Goal: Task Accomplishment & Management: Manage account settings

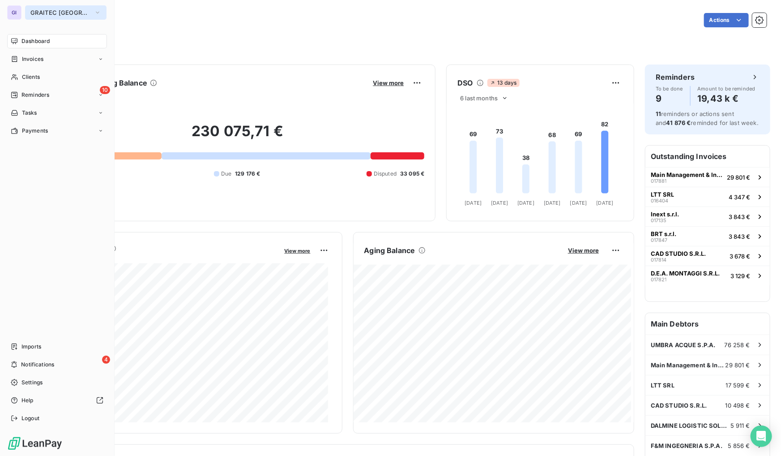
click at [46, 11] on span "GRAITEC [GEOGRAPHIC_DATA]" at bounding box center [60, 12] width 60 height 7
click at [59, 11] on span "GRAITEC [GEOGRAPHIC_DATA]" at bounding box center [60, 12] width 60 height 7
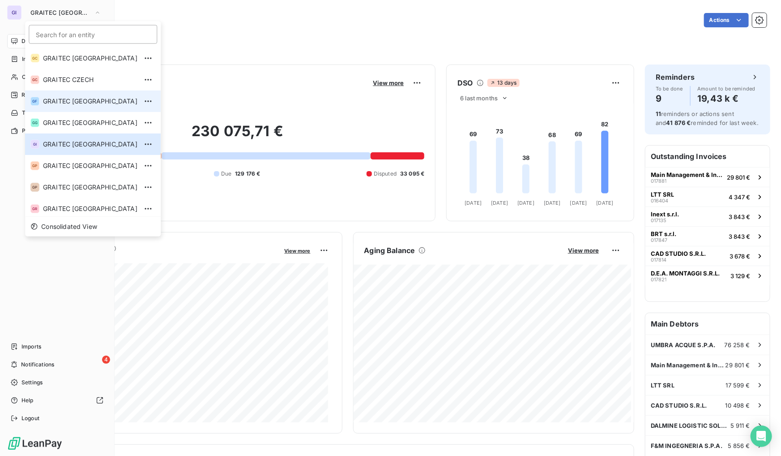
click at [90, 105] on span "GRAITEC [GEOGRAPHIC_DATA]" at bounding box center [90, 101] width 94 height 9
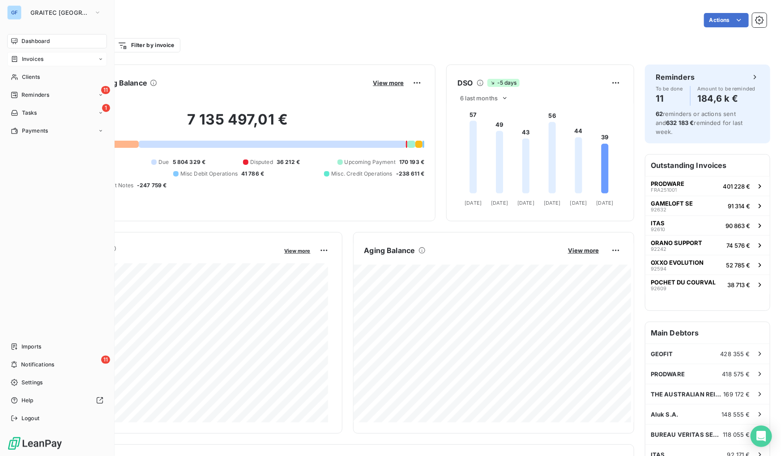
click at [32, 61] on span "Invoices" at bounding box center [32, 59] width 21 height 8
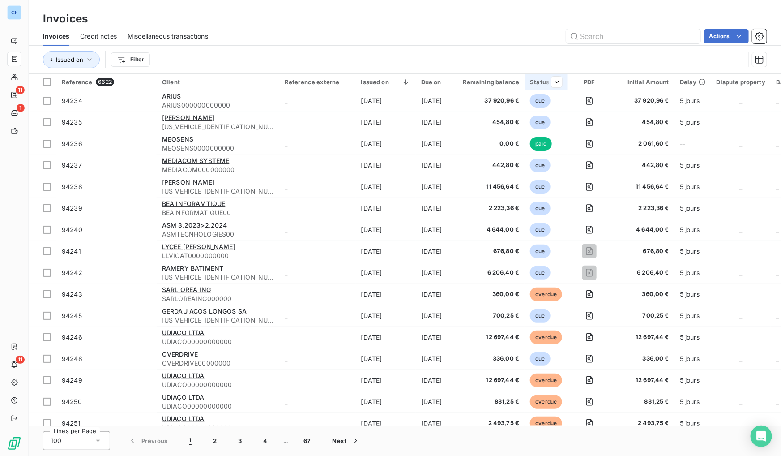
click at [568, 80] on th "Status" at bounding box center [546, 82] width 43 height 16
click at [475, 105] on div at bounding box center [500, 105] width 129 height 19
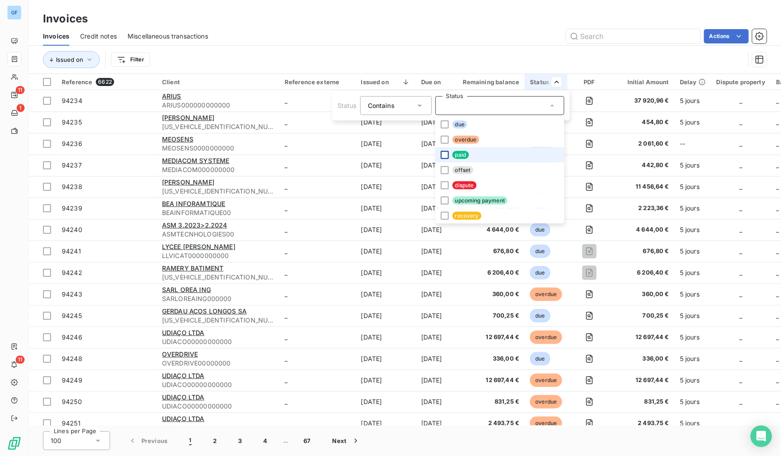
click at [447, 154] on div at bounding box center [445, 155] width 8 height 8
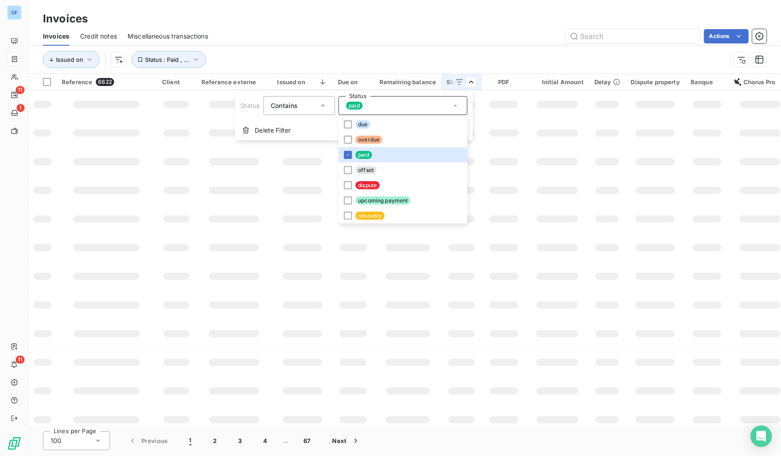
click at [420, 29] on html "GF 11 1 11 Invoices Invoices Credit notes Miscellaneous transactions Actions Is…" at bounding box center [390, 228] width 781 height 456
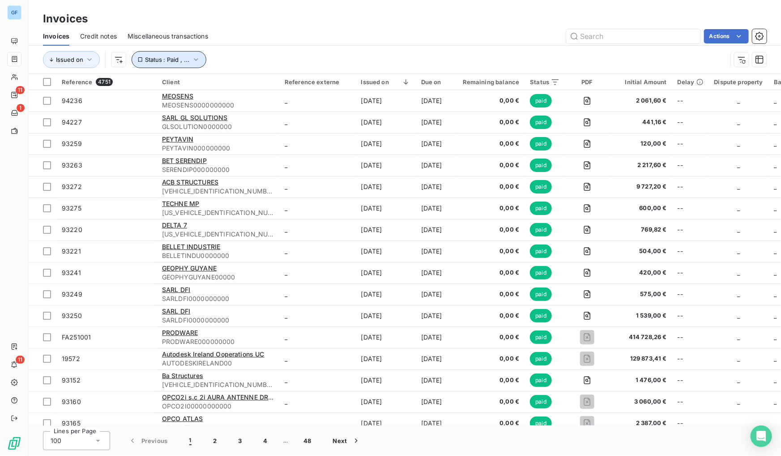
click at [197, 53] on button "Status : Paid , ..." at bounding box center [169, 59] width 75 height 17
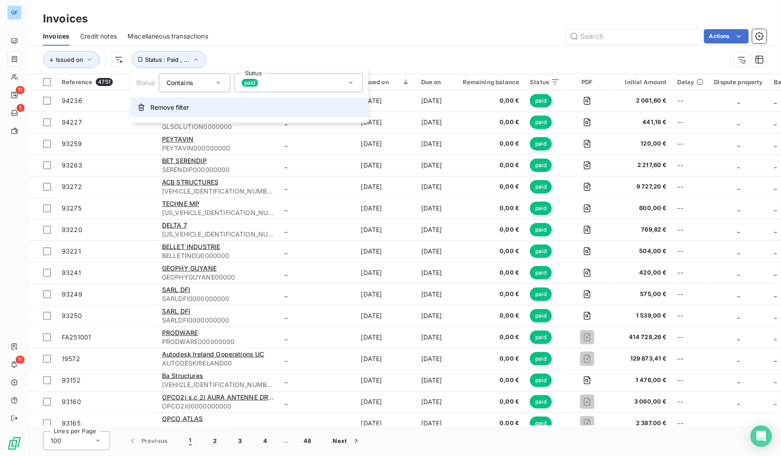
click at [150, 108] on button "Remove filter" at bounding box center [250, 108] width 238 height 20
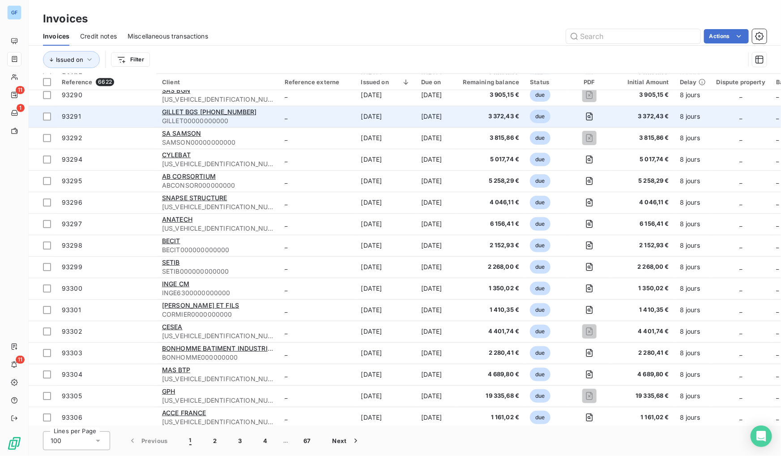
scroll to position [1465, 0]
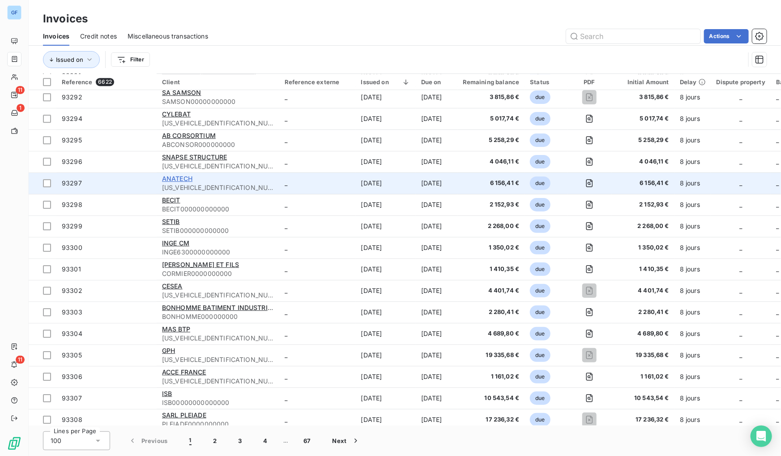
click at [184, 179] on span "ANATECH" at bounding box center [177, 179] width 30 height 8
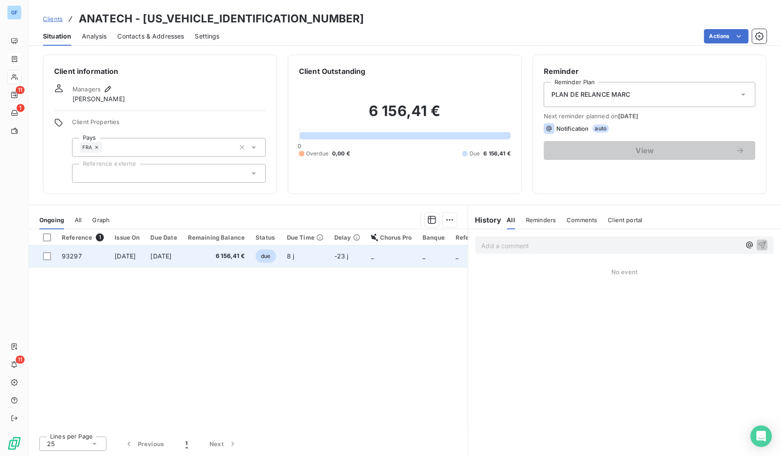
click at [166, 257] on span "[DATE]" at bounding box center [161, 256] width 21 height 8
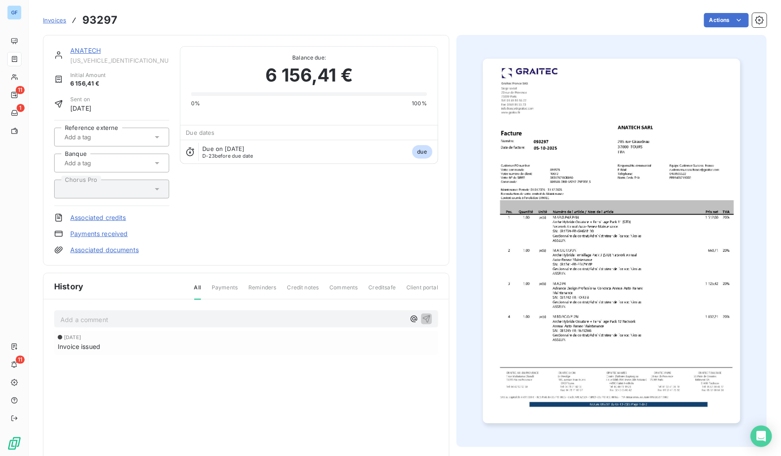
click at [582, 357] on img "button" at bounding box center [612, 241] width 258 height 364
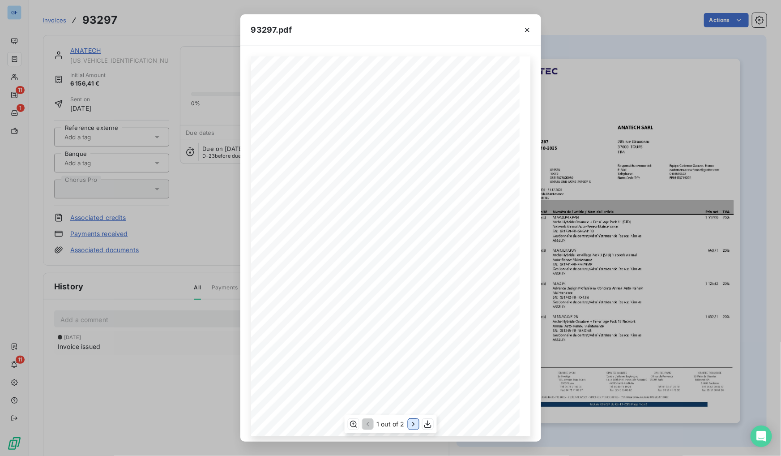
click at [413, 425] on icon "button" at bounding box center [413, 424] width 2 height 4
click at [529, 28] on icon "button" at bounding box center [527, 30] width 4 height 4
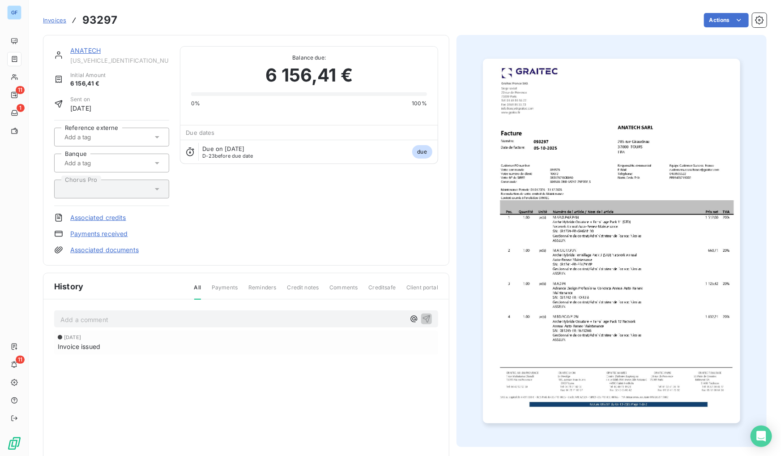
click at [653, 18] on div "Actions" at bounding box center [447, 20] width 639 height 14
